Goal: Check status

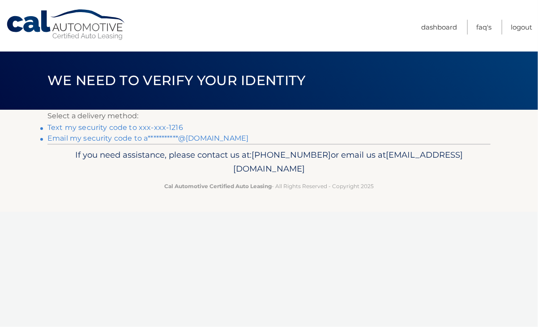
click at [138, 127] on link "Text my security code to xxx-xxx-1216" at bounding box center [115, 127] width 136 height 9
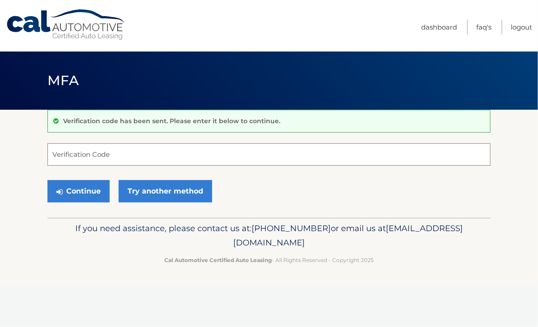
click at [111, 152] on input "Verification Code" at bounding box center [268, 154] width 443 height 22
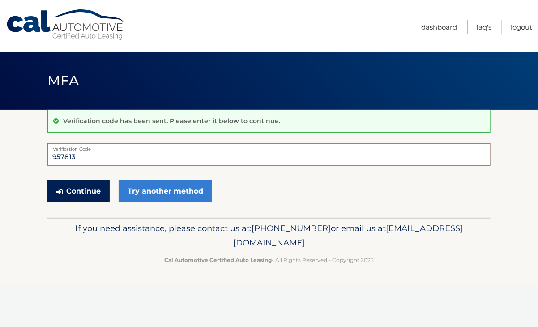
type input "957813"
click at [77, 190] on button "Continue" at bounding box center [78, 191] width 62 height 22
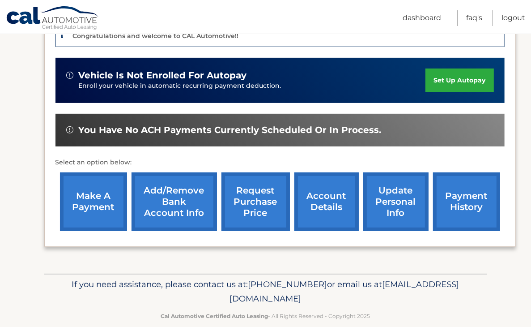
scroll to position [247, 0]
click at [483, 200] on link "payment history" at bounding box center [466, 201] width 67 height 59
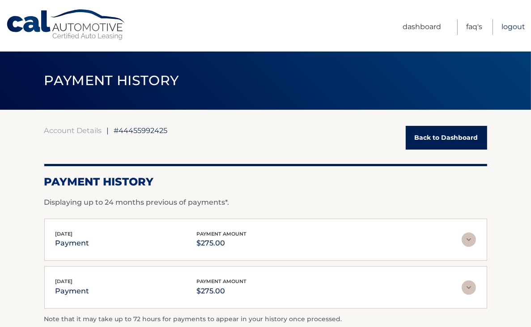
click at [510, 24] on link "Logout" at bounding box center [514, 27] width 24 height 16
